Goal: Task Accomplishment & Management: Manage account settings

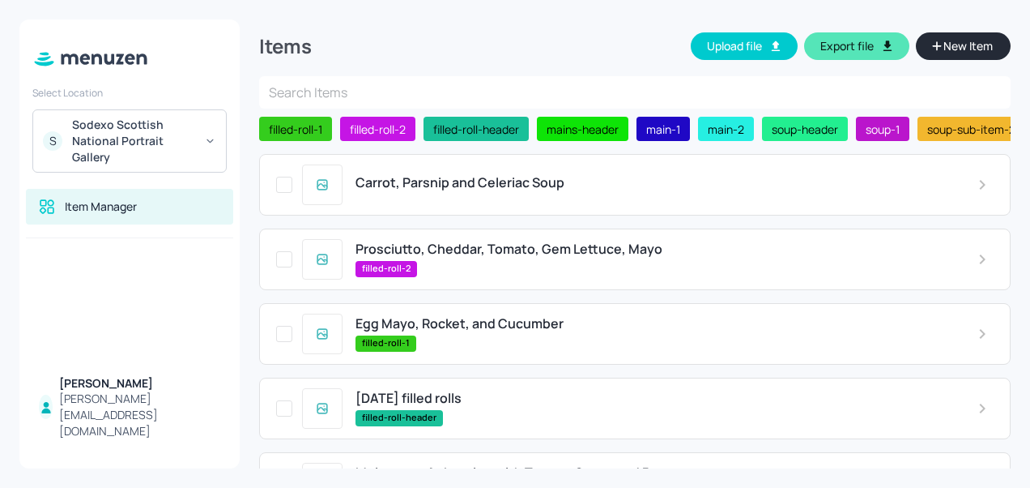
click at [512, 183] on span "Carrot, Parsnip and Celeriac Soup" at bounding box center [460, 182] width 209 height 15
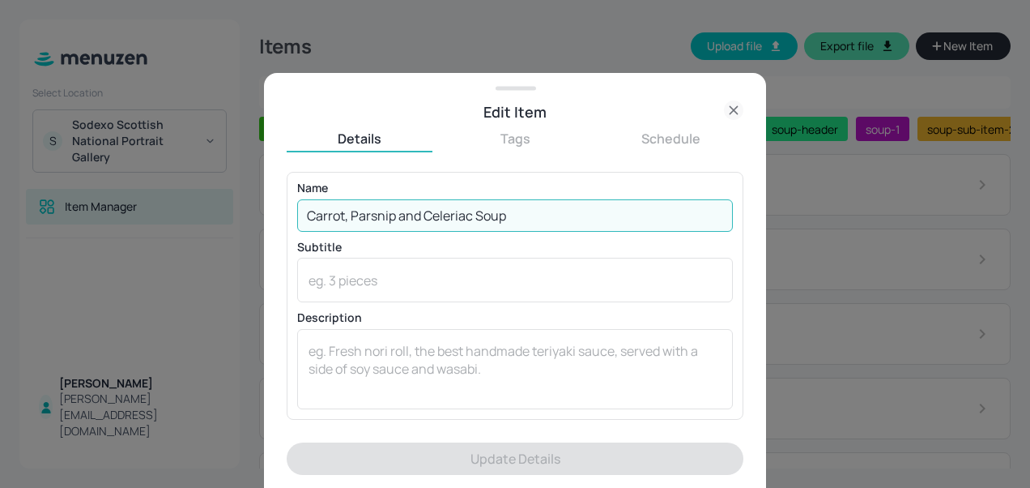
drag, startPoint x: 513, startPoint y: 214, endPoint x: 224, endPoint y: 183, distance: 291.6
click at [224, 183] on div "Edit Item Details Tags Schedule Name Carrot, Parsnip and Celeriac Soup ​ Subtit…" at bounding box center [515, 244] width 1030 height 488
click at [528, 218] on input "Carrot, Parsnip and Celeriac Soup" at bounding box center [515, 215] width 436 height 32
drag, startPoint x: 511, startPoint y: 211, endPoint x: 351, endPoint y: 215, distance: 160.4
click at [351, 215] on input "Carrot, Parsnip and Celeriac Soup" at bounding box center [515, 215] width 436 height 32
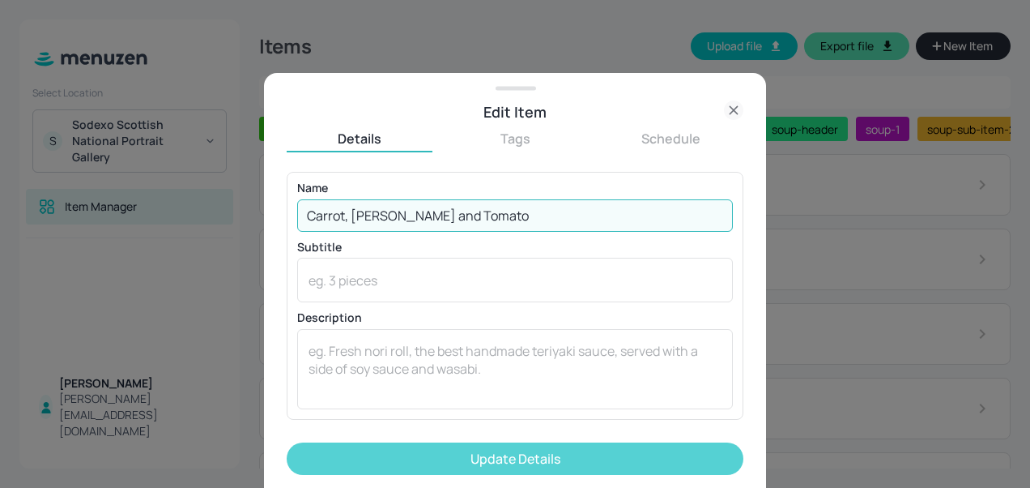
type input "Carrot, [PERSON_NAME] and Tomato"
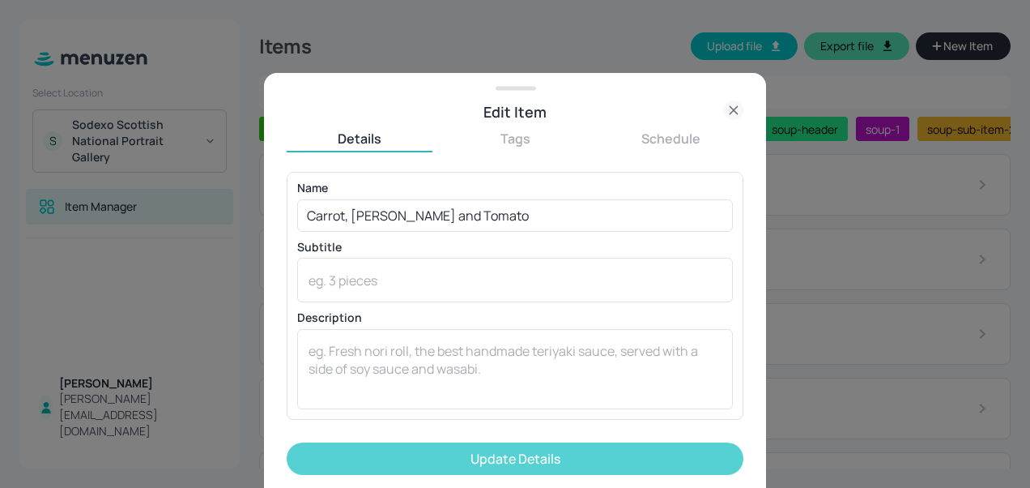
click at [484, 447] on button "Update Details" at bounding box center [515, 458] width 457 height 32
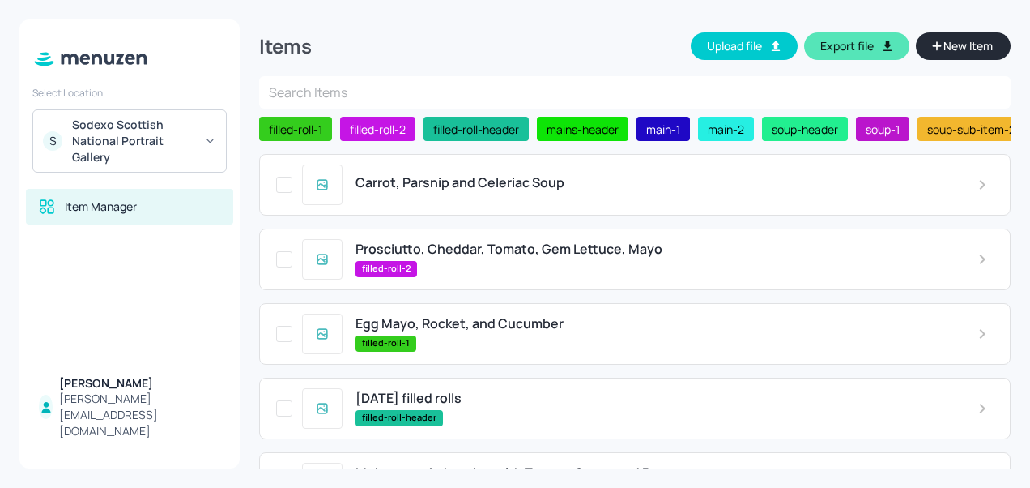
click at [440, 170] on div "Carrot, Parsnip and Celeriac Soup" at bounding box center [635, 185] width 752 height 62
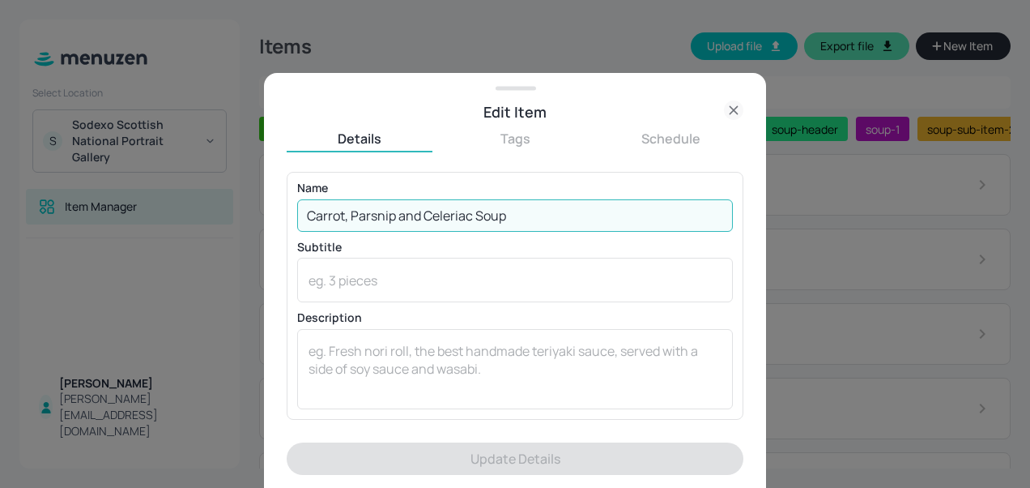
click at [517, 207] on input "Carrot, Parsnip and Celeriac Soup" at bounding box center [515, 215] width 436 height 32
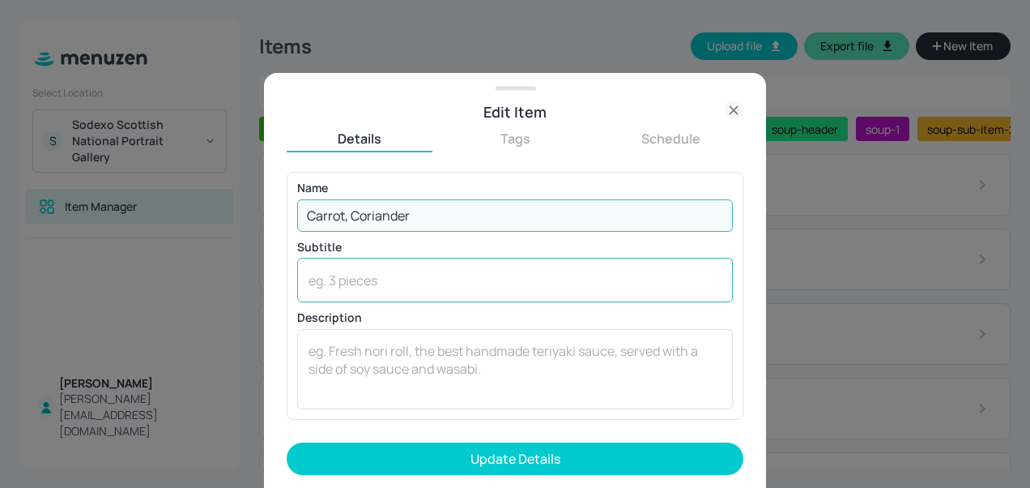
type input "Carrot, [PERSON_NAME] and Tomato"
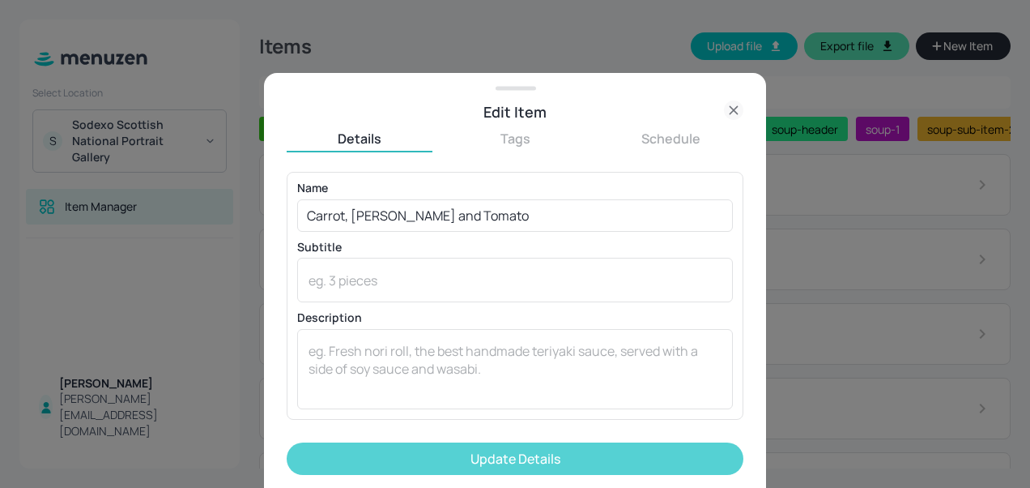
click at [505, 459] on button "Update Details" at bounding box center [515, 458] width 457 height 32
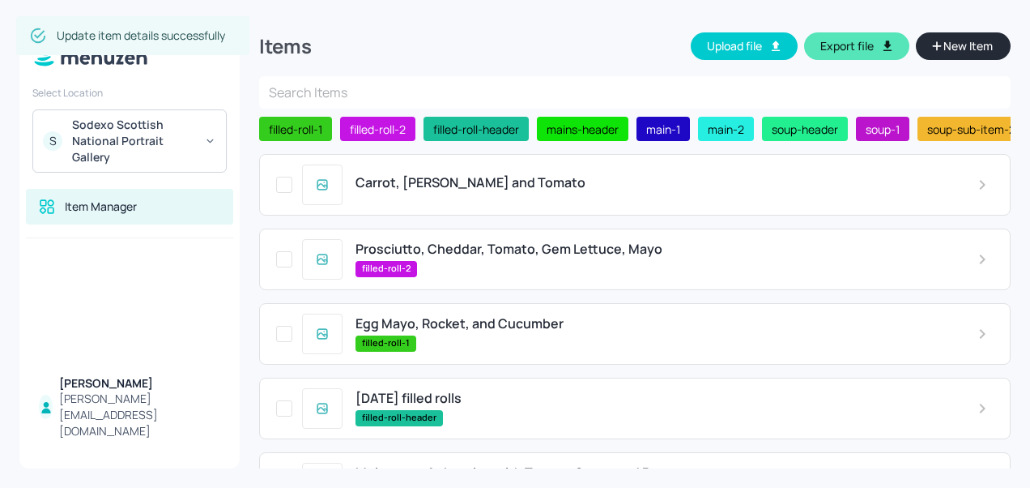
click at [518, 251] on span "Prosciutto, Cheddar, Tomato, Gem Lettuce, Mayo" at bounding box center [509, 248] width 307 height 15
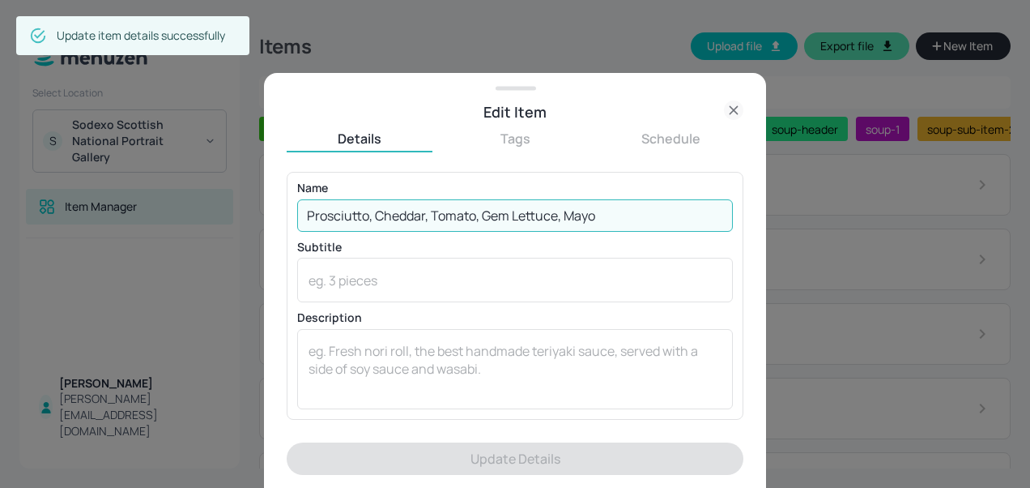
drag, startPoint x: 596, startPoint y: 212, endPoint x: 296, endPoint y: 181, distance: 302.1
click at [296, 181] on div "Name Prosciutto, Cheddar, Tomato, Gem Lettuce, Mayo ​ Subtitle x ​ Description …" at bounding box center [515, 295] width 457 height 247
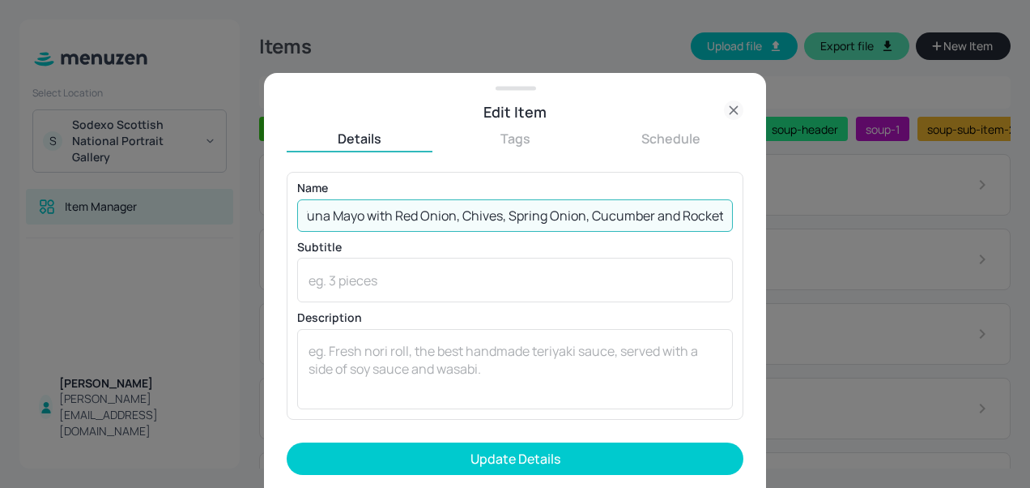
scroll to position [0, 13]
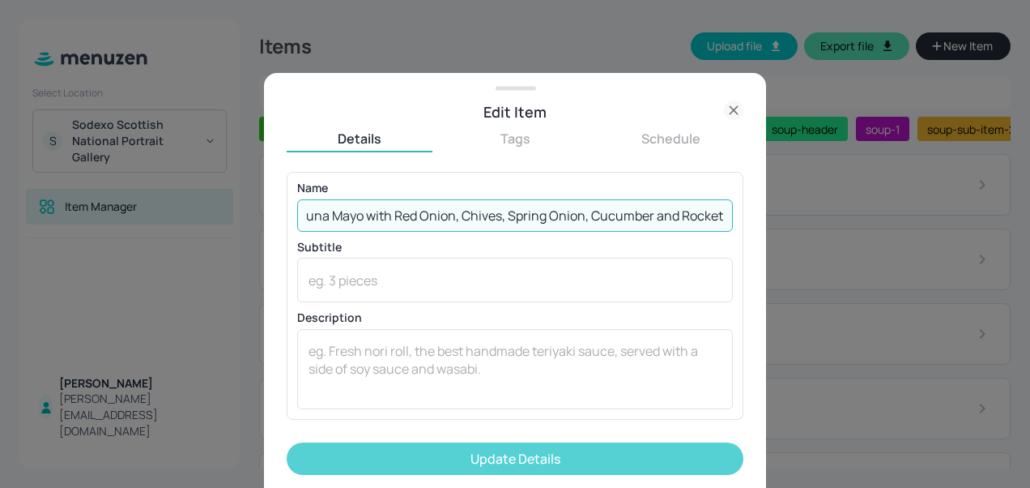
type input "Tuna Mayo with Red Onion, Chives, Spring Onion, Cucumber and Rocket"
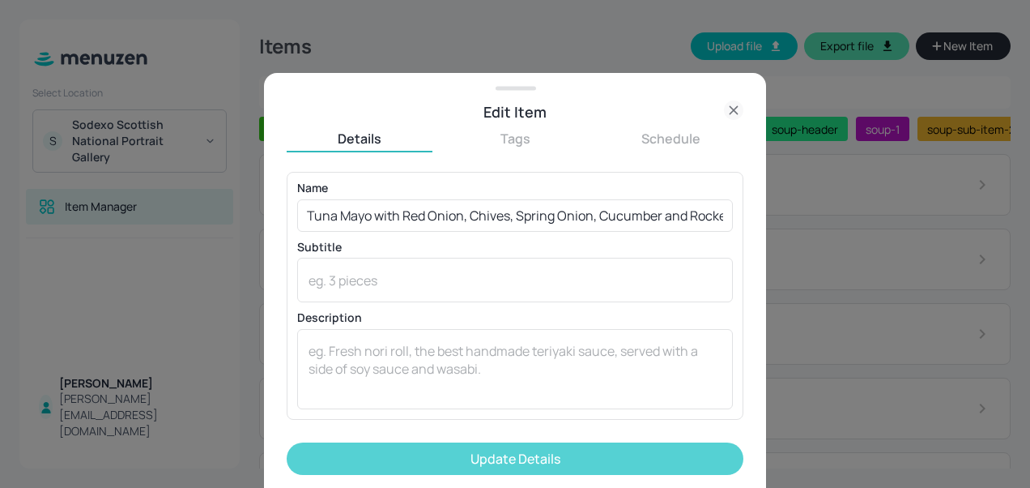
click at [448, 450] on button "Update Details" at bounding box center [515, 458] width 457 height 32
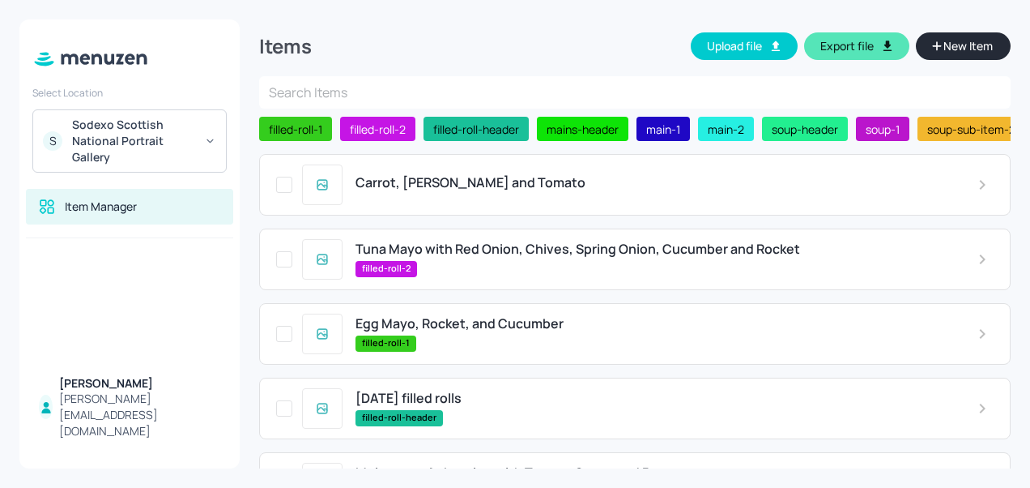
click at [468, 345] on div "filled-roll-1" at bounding box center [654, 343] width 596 height 16
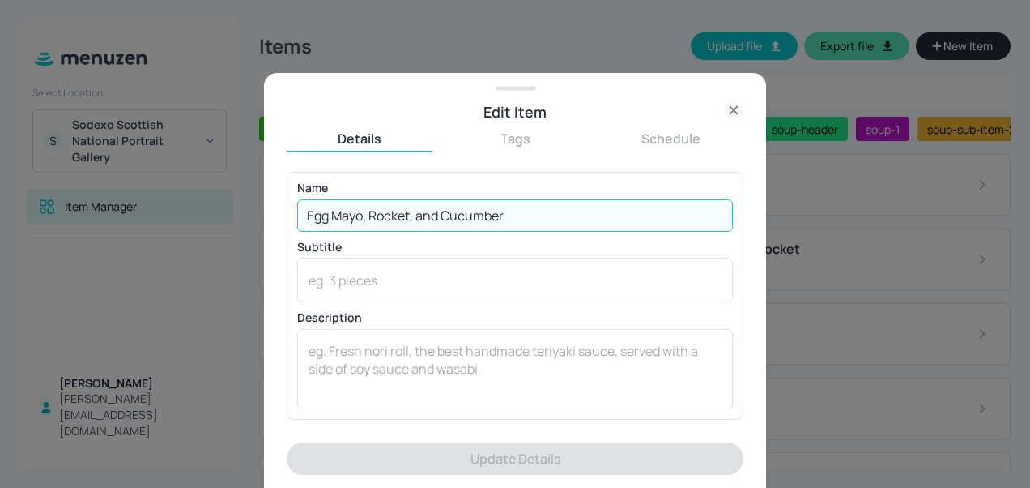
drag, startPoint x: 517, startPoint y: 214, endPoint x: 243, endPoint y: 146, distance: 282.1
click at [243, 146] on div "Edit Item Details Tags Schedule Name Egg Mayo, Rocket, and Cucumber ​ Subtitle …" at bounding box center [515, 244] width 1030 height 488
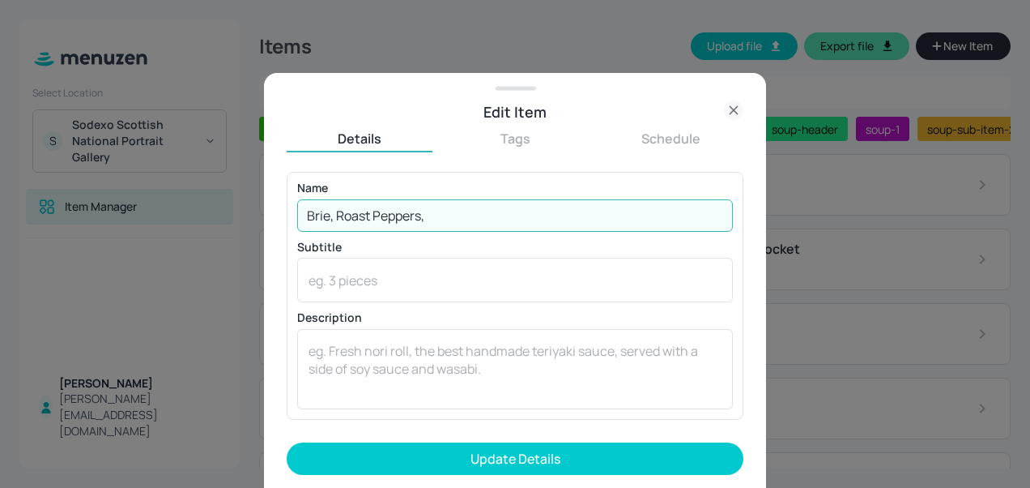
click at [358, 214] on input "Brie, Roast Peppers," at bounding box center [515, 215] width 436 height 32
click at [540, 214] on input "Brie, Roast Peppers," at bounding box center [515, 215] width 436 height 32
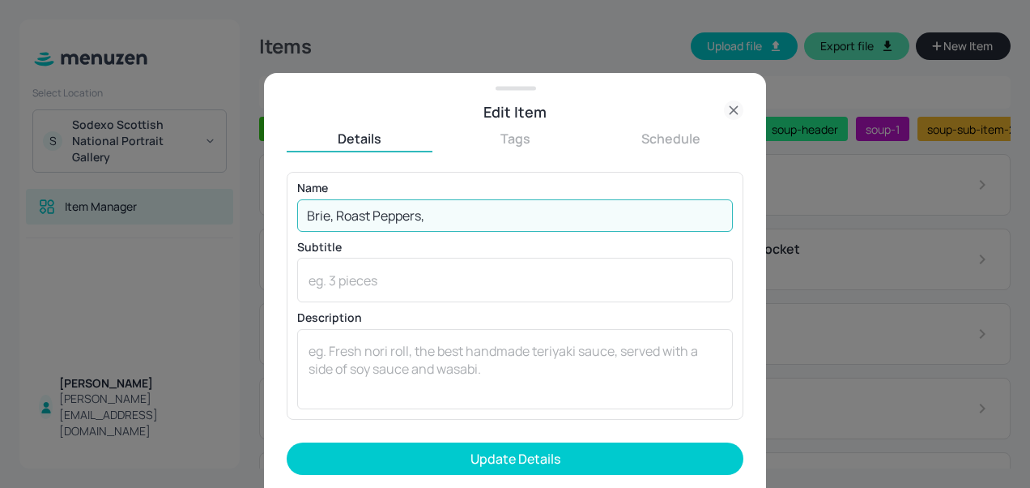
click at [540, 214] on input "Brie, Roast Peppers," at bounding box center [515, 215] width 436 height 32
click at [370, 215] on input "Brie, Roast Peppers," at bounding box center [515, 215] width 436 height 32
click at [478, 213] on input "Brie, Roasted Peppers," at bounding box center [515, 215] width 436 height 32
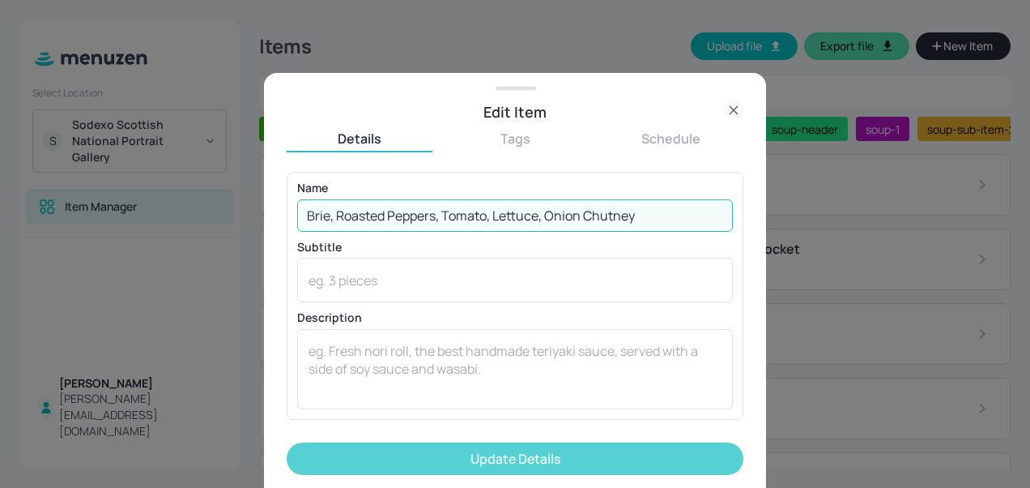
type input "Brie, Roasted Peppers, Tomato, Lettuce, Onion Chutney"
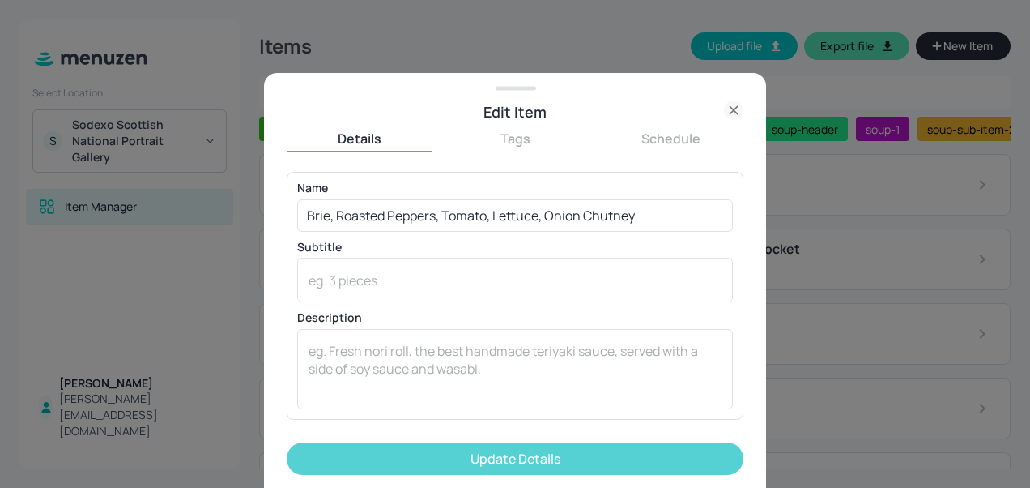
click at [497, 455] on button "Update Details" at bounding box center [515, 458] width 457 height 32
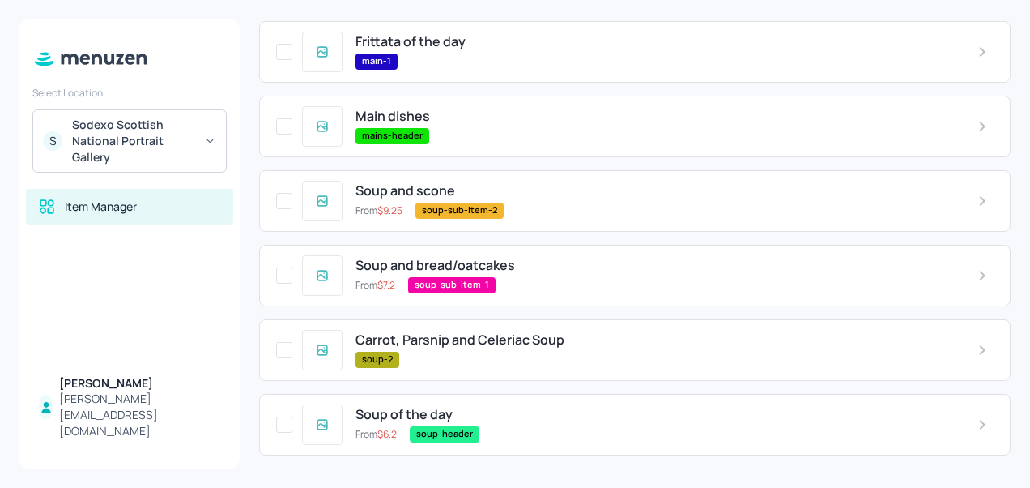
scroll to position [578, 0]
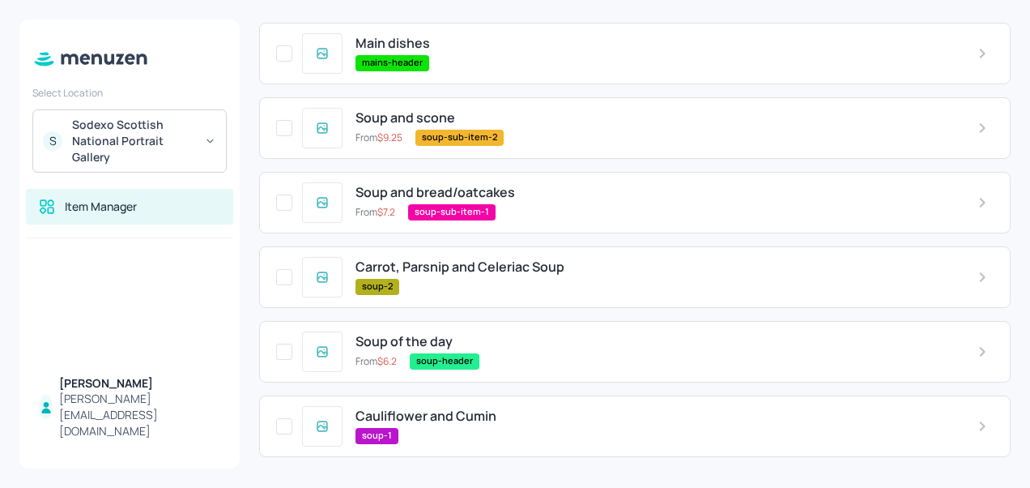
click at [437, 268] on span "Carrot, Parsnip and Celeriac Soup" at bounding box center [460, 266] width 209 height 15
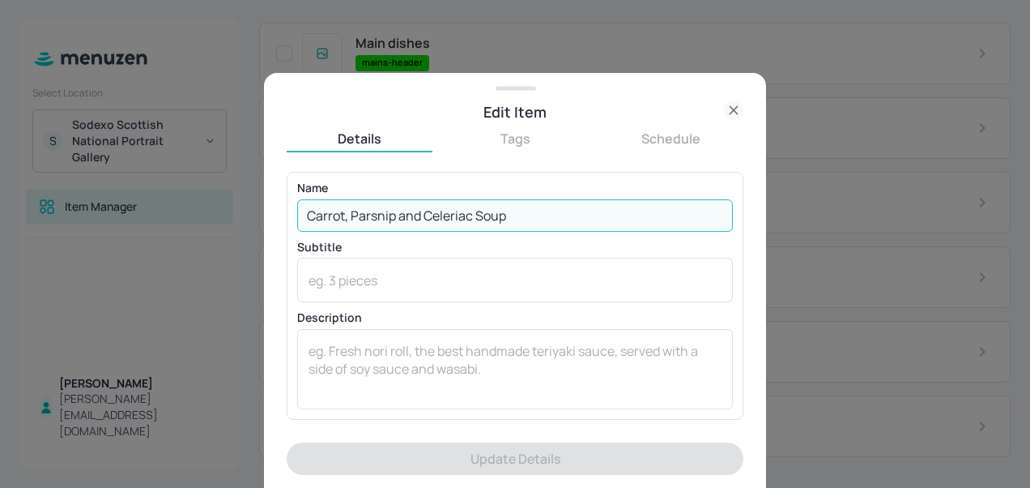
click at [542, 216] on input "Carrot, Parsnip and Celeriac Soup" at bounding box center [515, 215] width 436 height 32
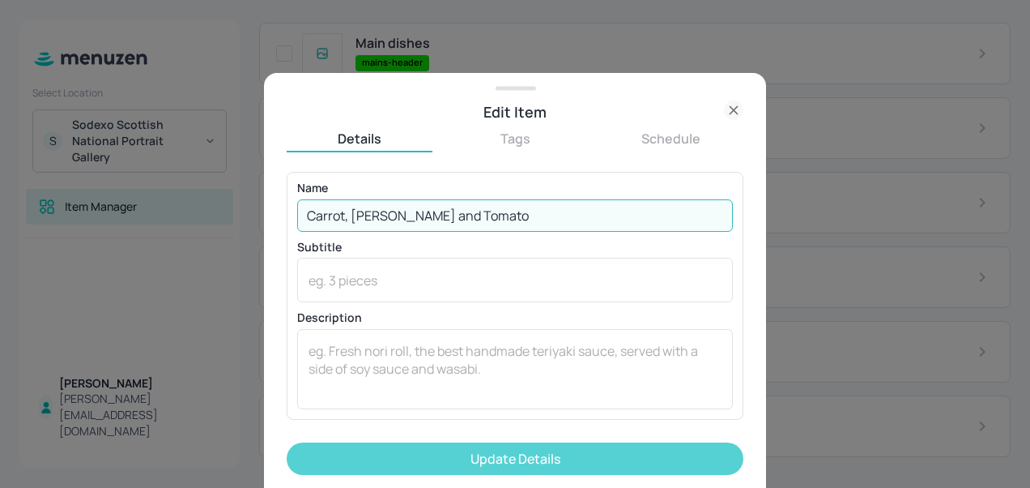
type input "Carrot, [PERSON_NAME] and Tomato"
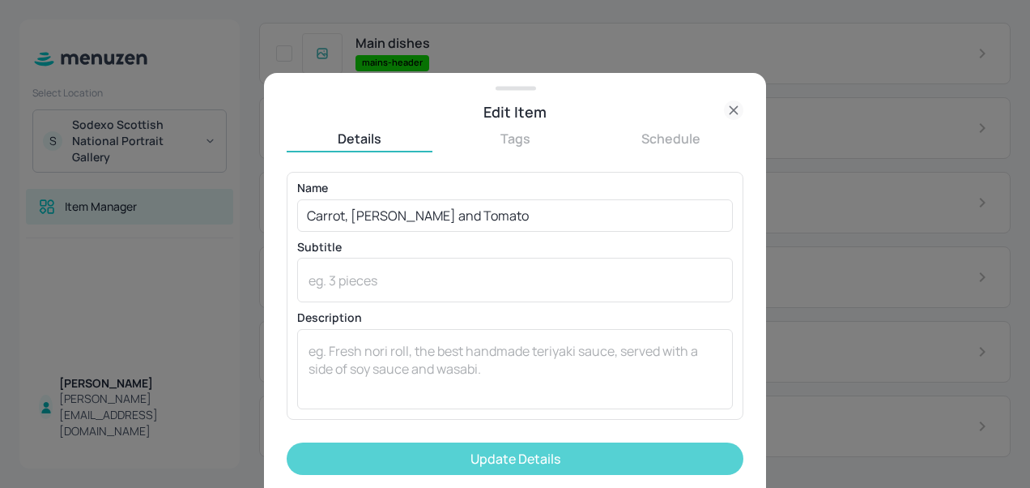
click at [518, 450] on button "Update Details" at bounding box center [515, 458] width 457 height 32
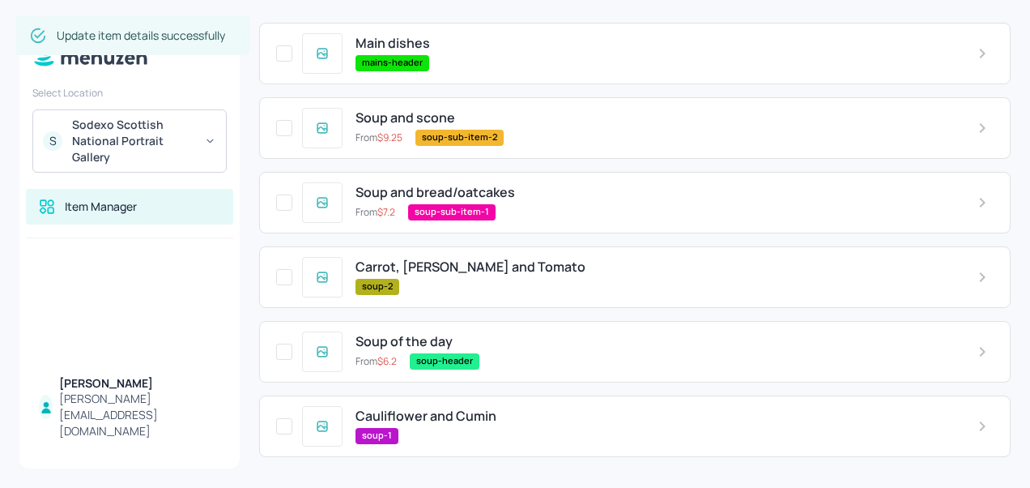
click at [470, 415] on span "Cauliflower and Cumin" at bounding box center [426, 415] width 141 height 15
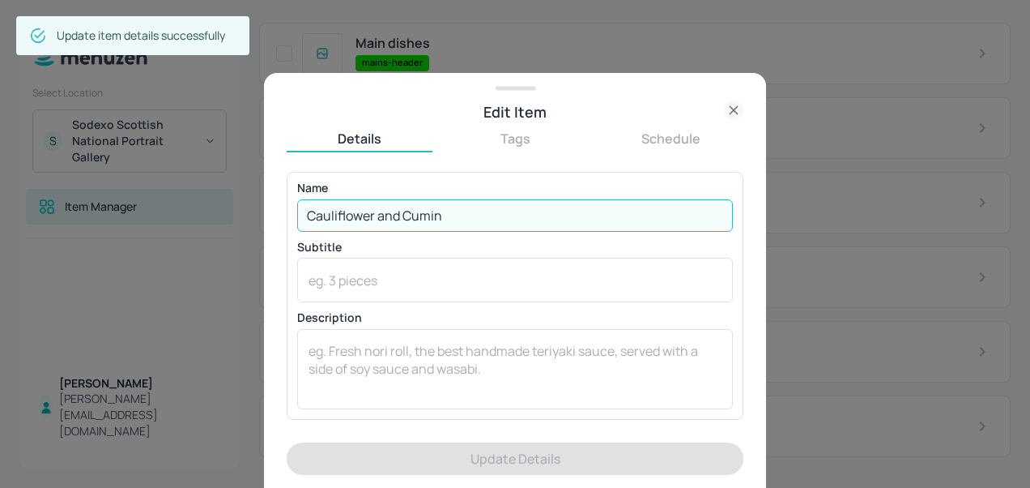
click at [469, 215] on input "Cauliflower and Cumin" at bounding box center [515, 215] width 436 height 32
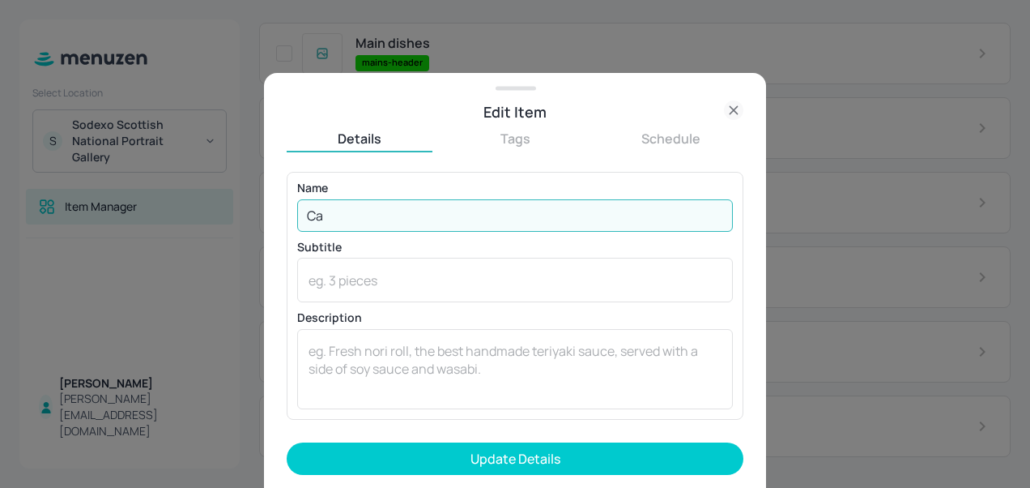
type input "C"
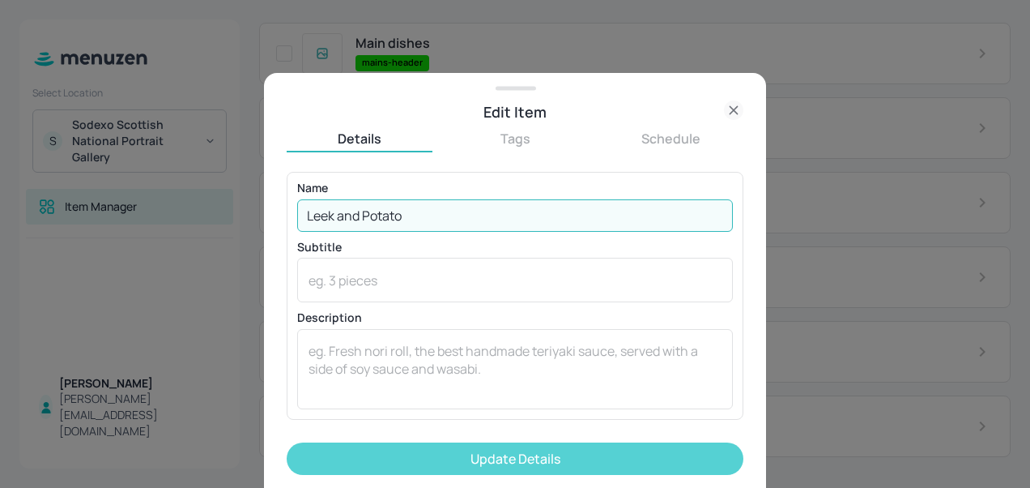
type input "Leek and Potato"
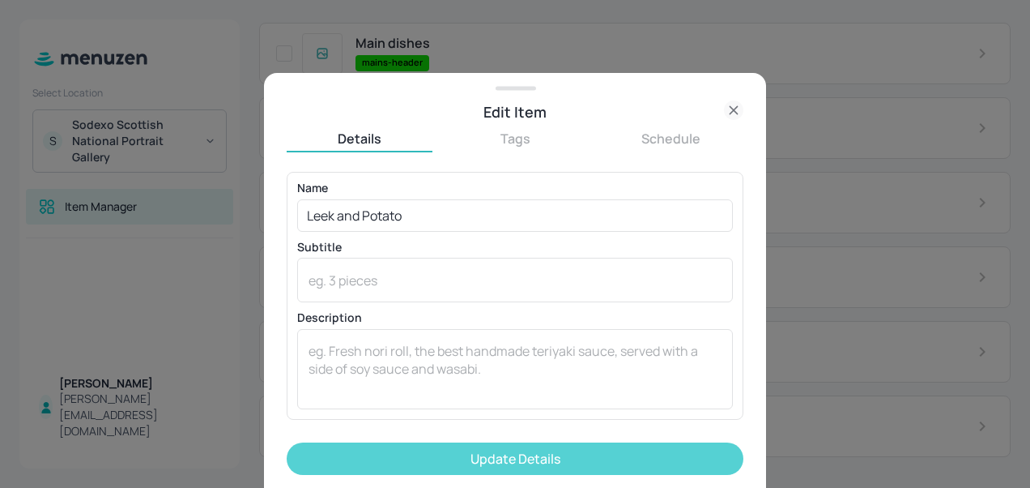
click at [503, 470] on button "Update Details" at bounding box center [515, 458] width 457 height 32
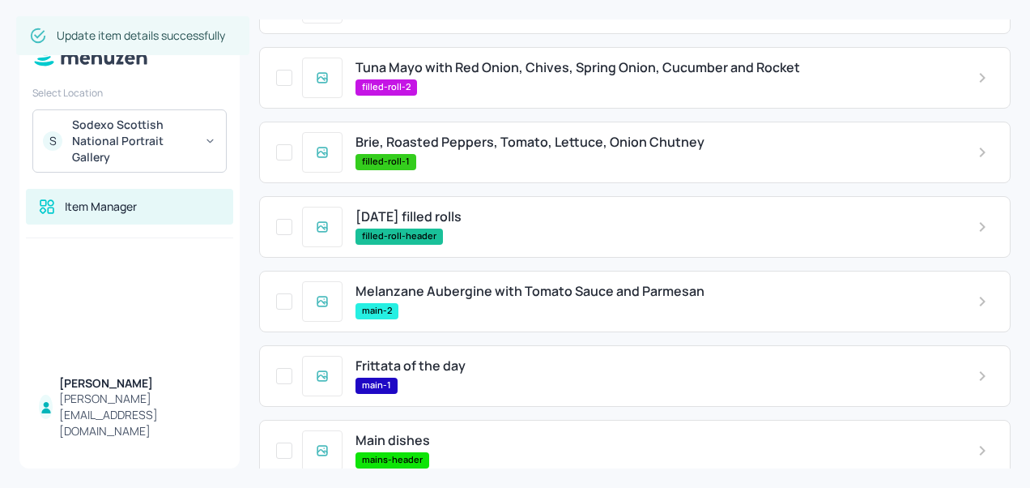
scroll to position [0, 0]
